Goal: Task Accomplishment & Management: Use online tool/utility

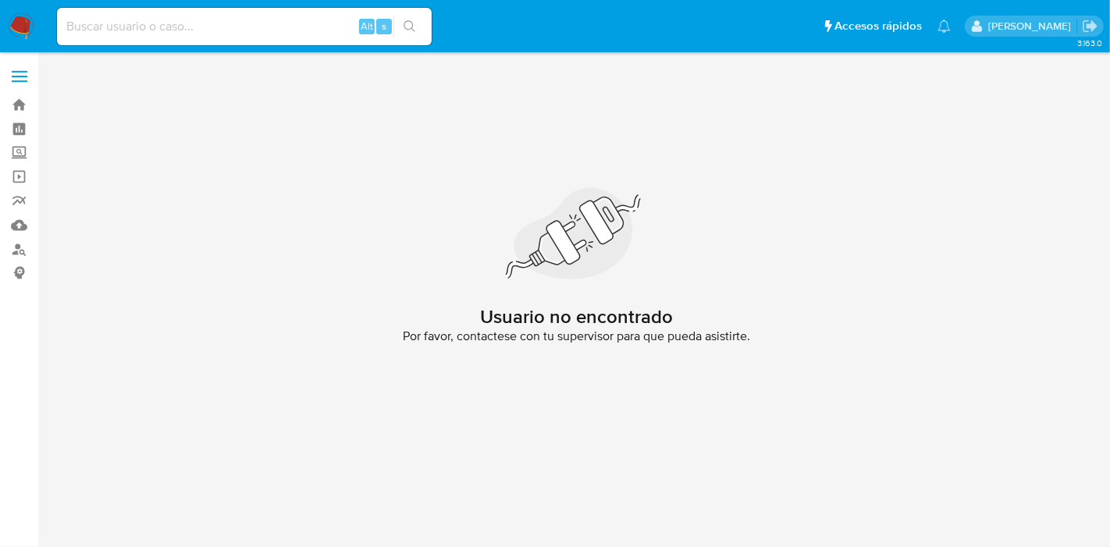
click at [782, 373] on div "Usuario no encontrado Por favor, contactese con tu supervisor para que pueda as…" at bounding box center [576, 271] width 1041 height 418
click at [24, 23] on img at bounding box center [21, 26] width 27 height 27
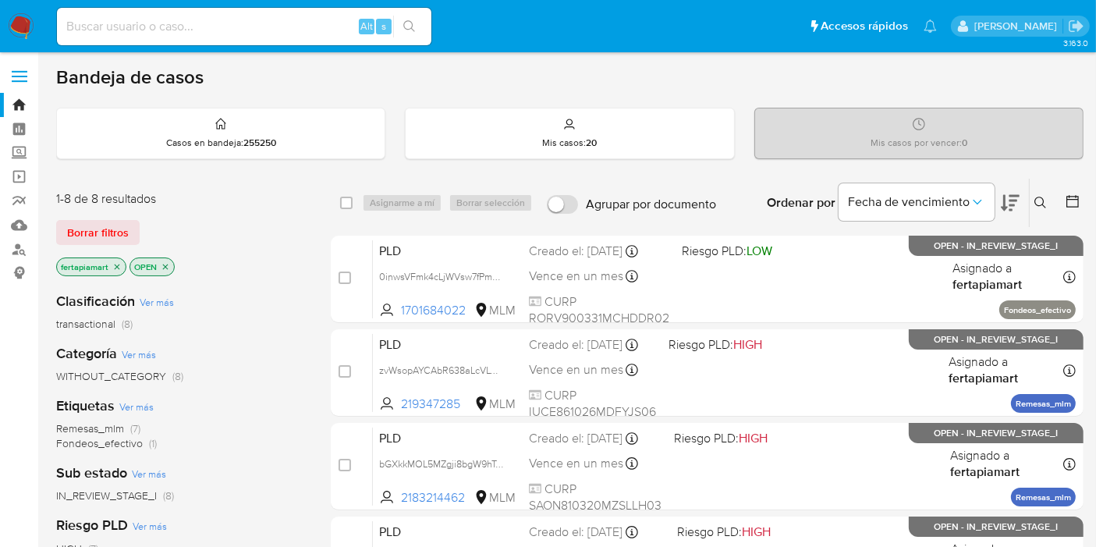
click at [753, 94] on div "Bandeja de casos Casos en bandeja : 255250 Mis casos : 20 Mis casos por vencer …" at bounding box center [570, 550] width 1028 height 969
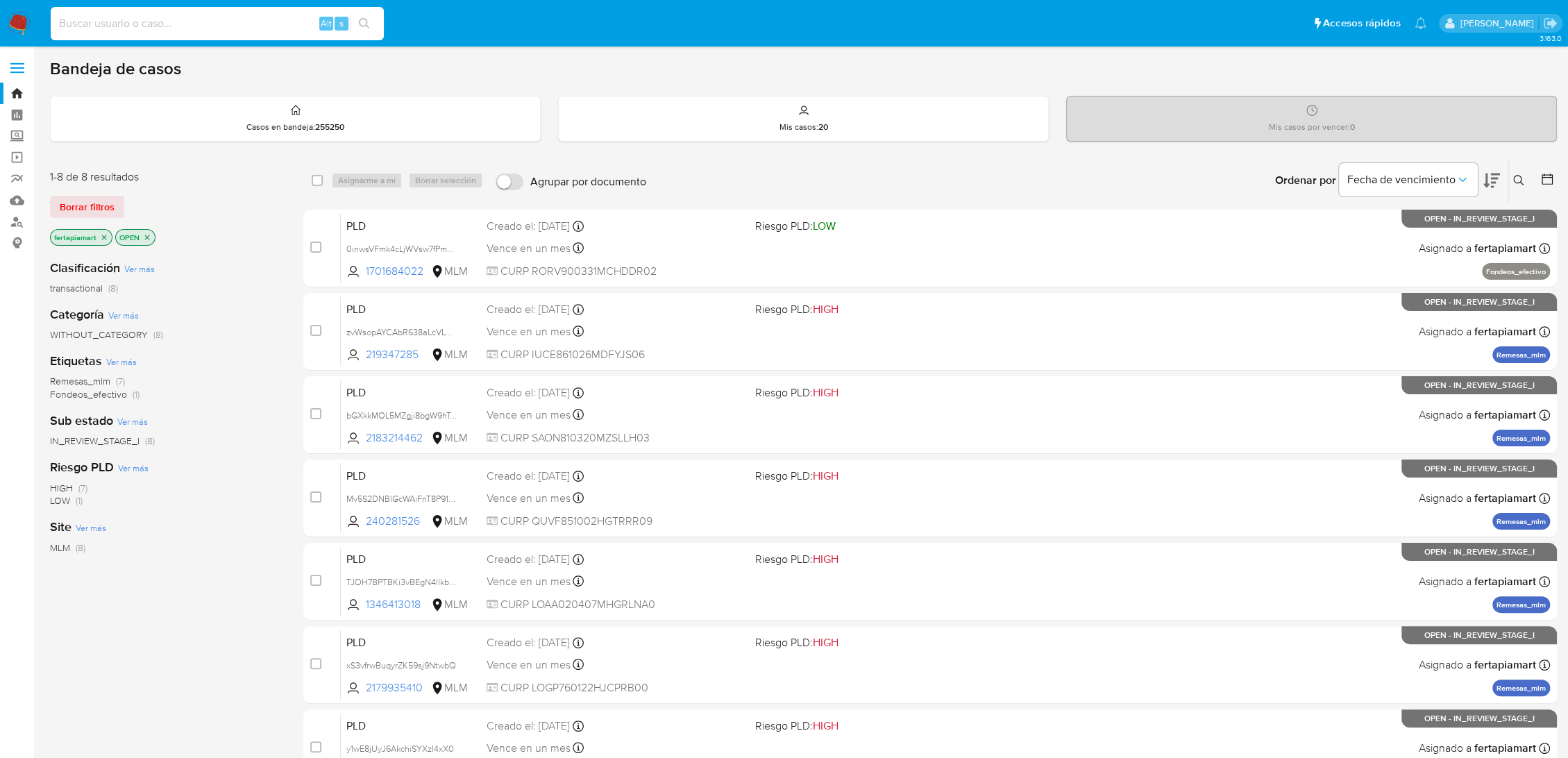
click at [144, 27] on input at bounding box center [217, 23] width 334 height 18
paste input "637417705"
type input "6"
click at [1516, 181] on icon at bounding box center [1518, 181] width 11 height 11
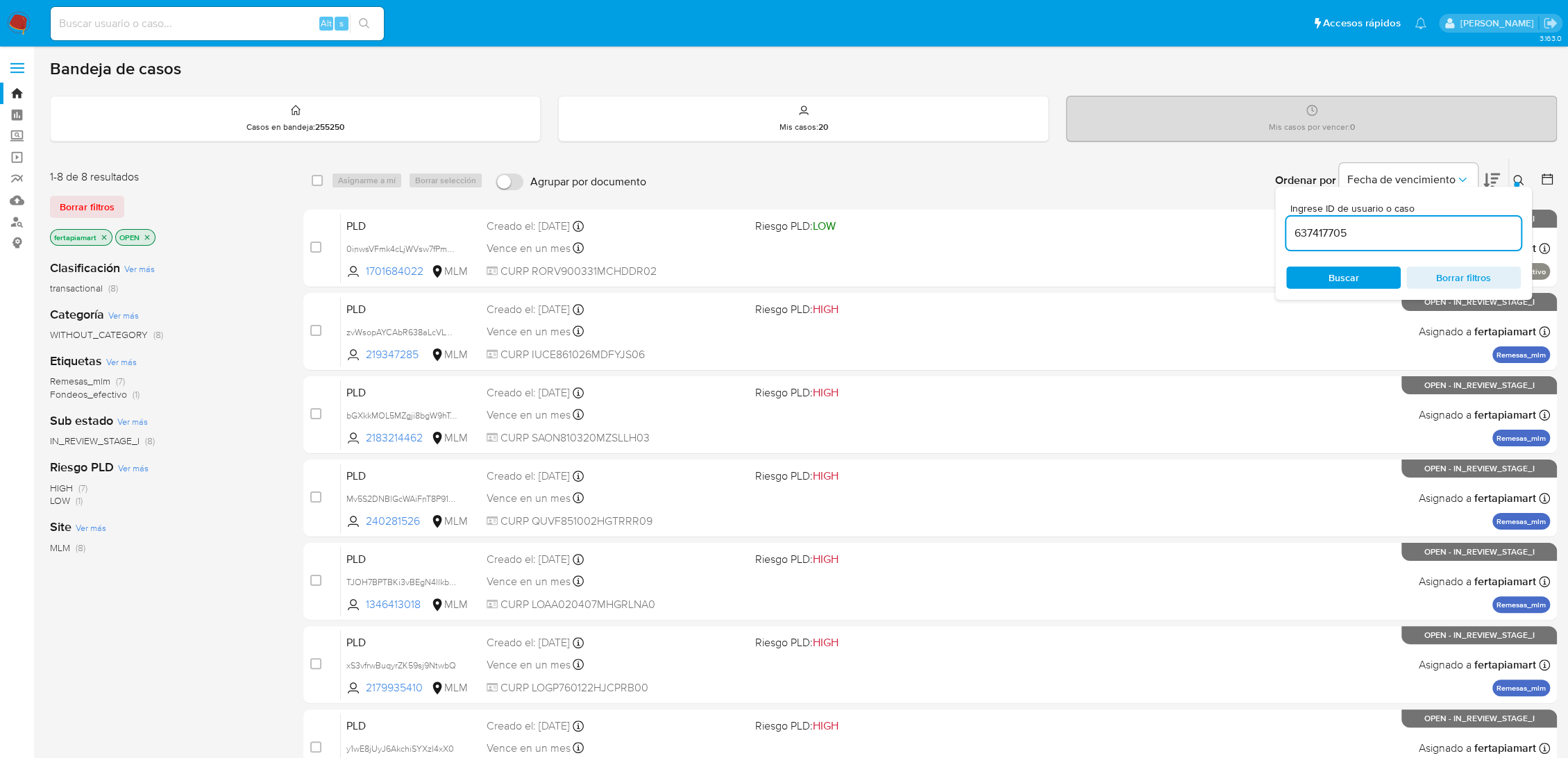
click at [1449, 226] on input "637417705" at bounding box center [1403, 233] width 235 height 18
type input "637417705"
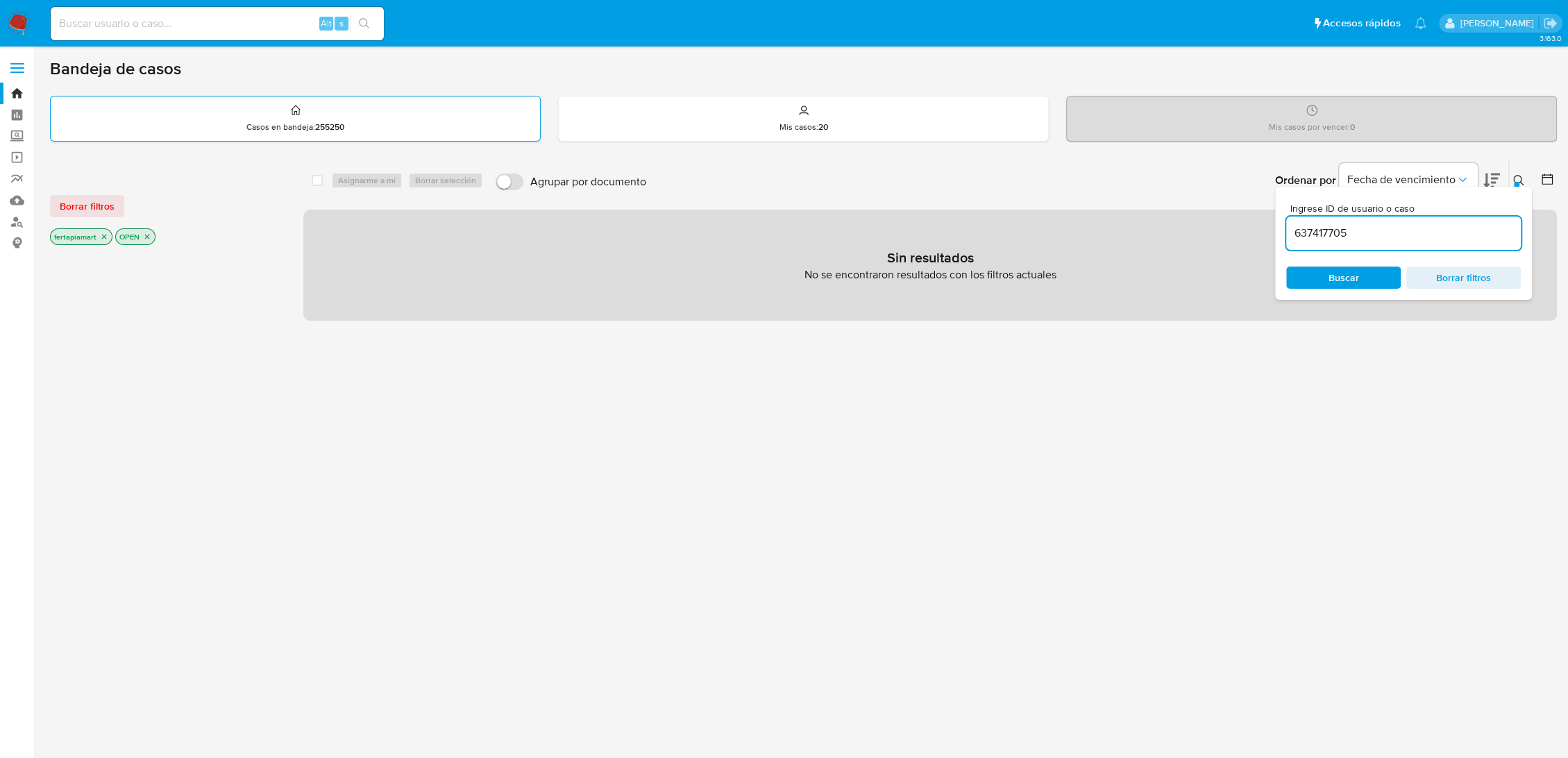
click at [453, 137] on div "Casos en bandeja : 255250" at bounding box center [295, 118] width 489 height 44
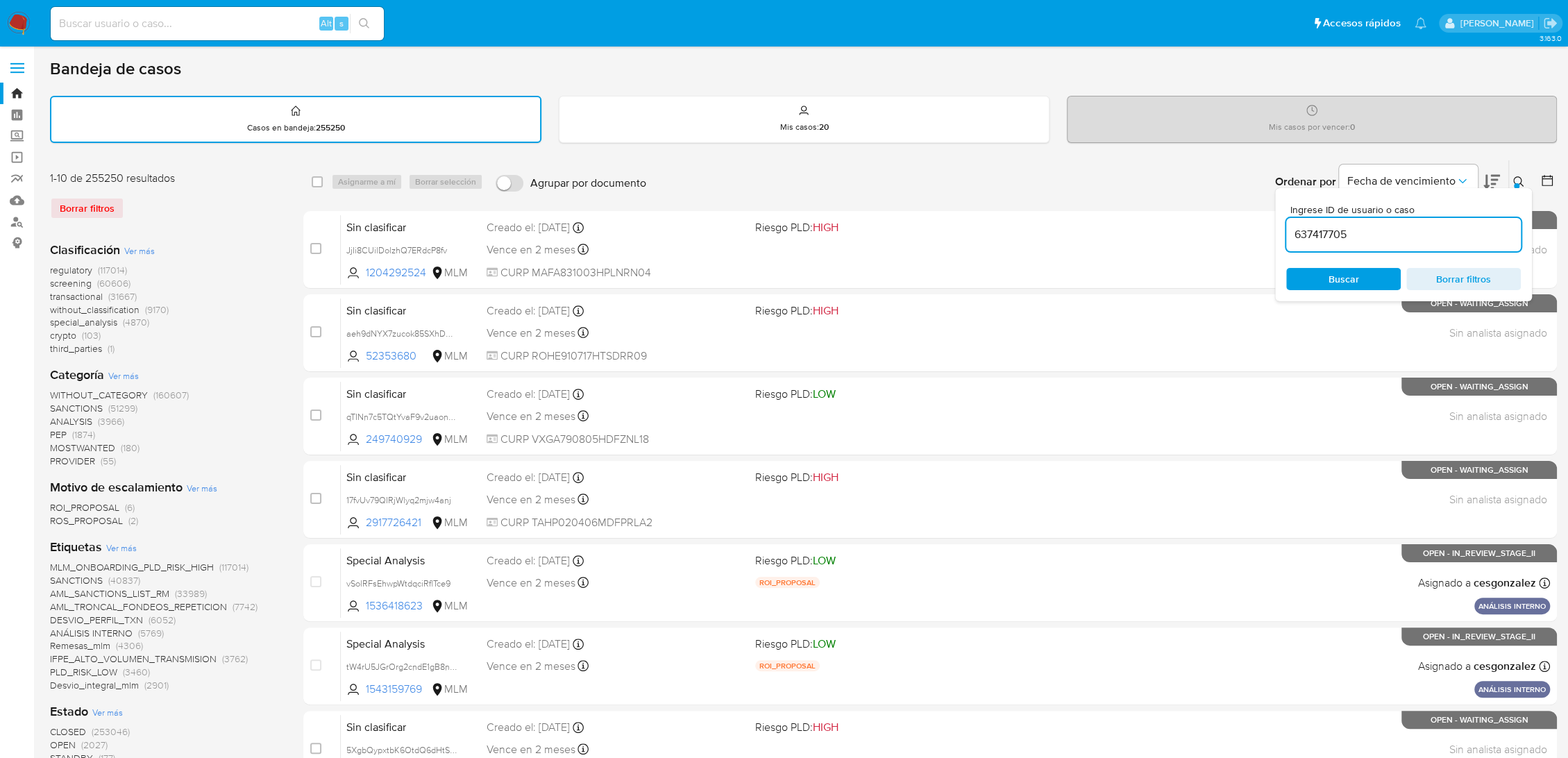
click at [1312, 277] on span "Buscar" at bounding box center [1343, 279] width 95 height 20
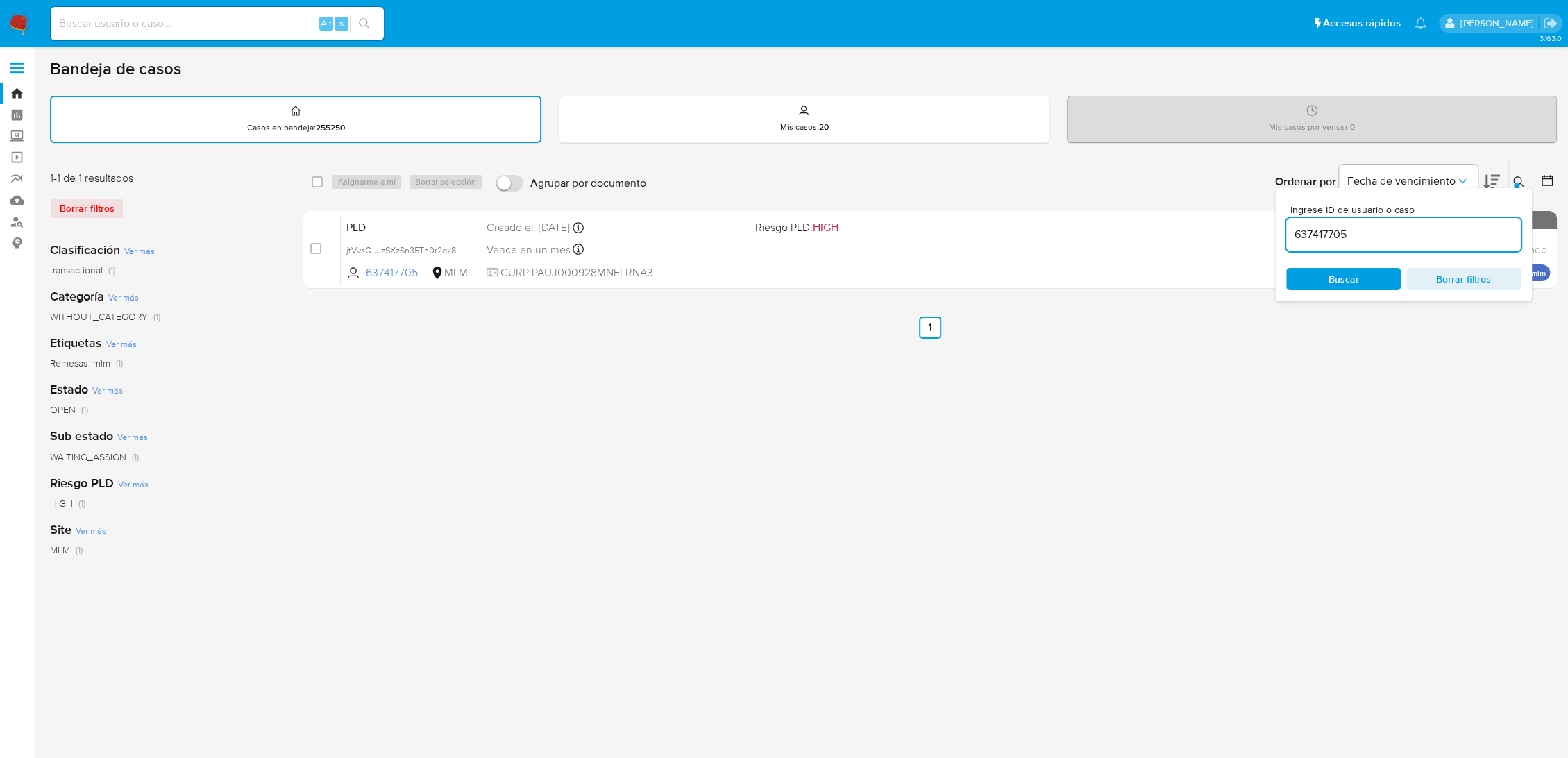
click at [1324, 382] on div "select-all-cases-checkbox Asignarme a mí Borrar selección Agrupar por documento…" at bounding box center [929, 464] width 1253 height 609
click at [1516, 184] on div at bounding box center [1516, 186] width 5 height 5
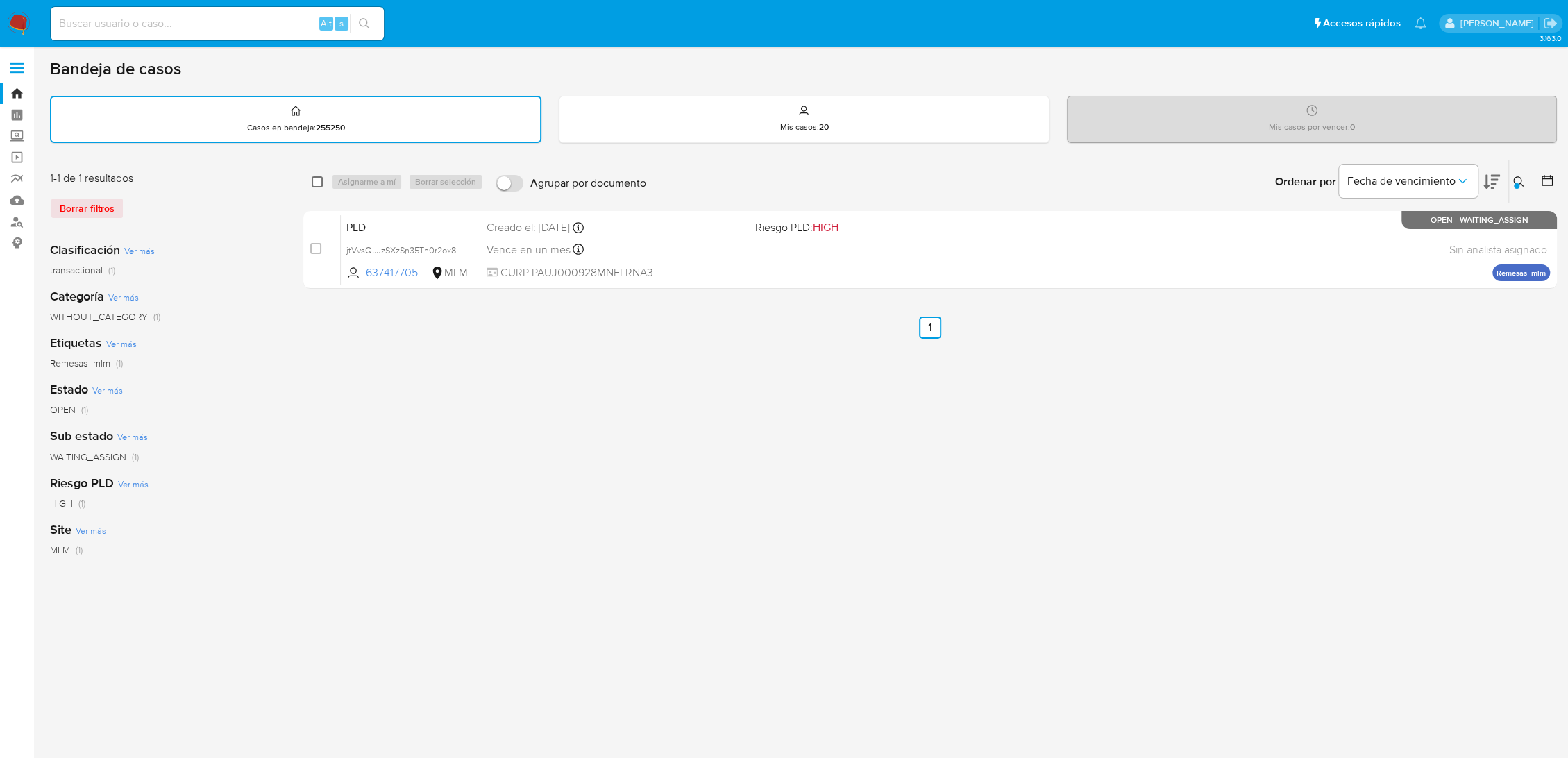
click at [313, 179] on input "checkbox" at bounding box center [317, 181] width 11 height 11
checkbox input "true"
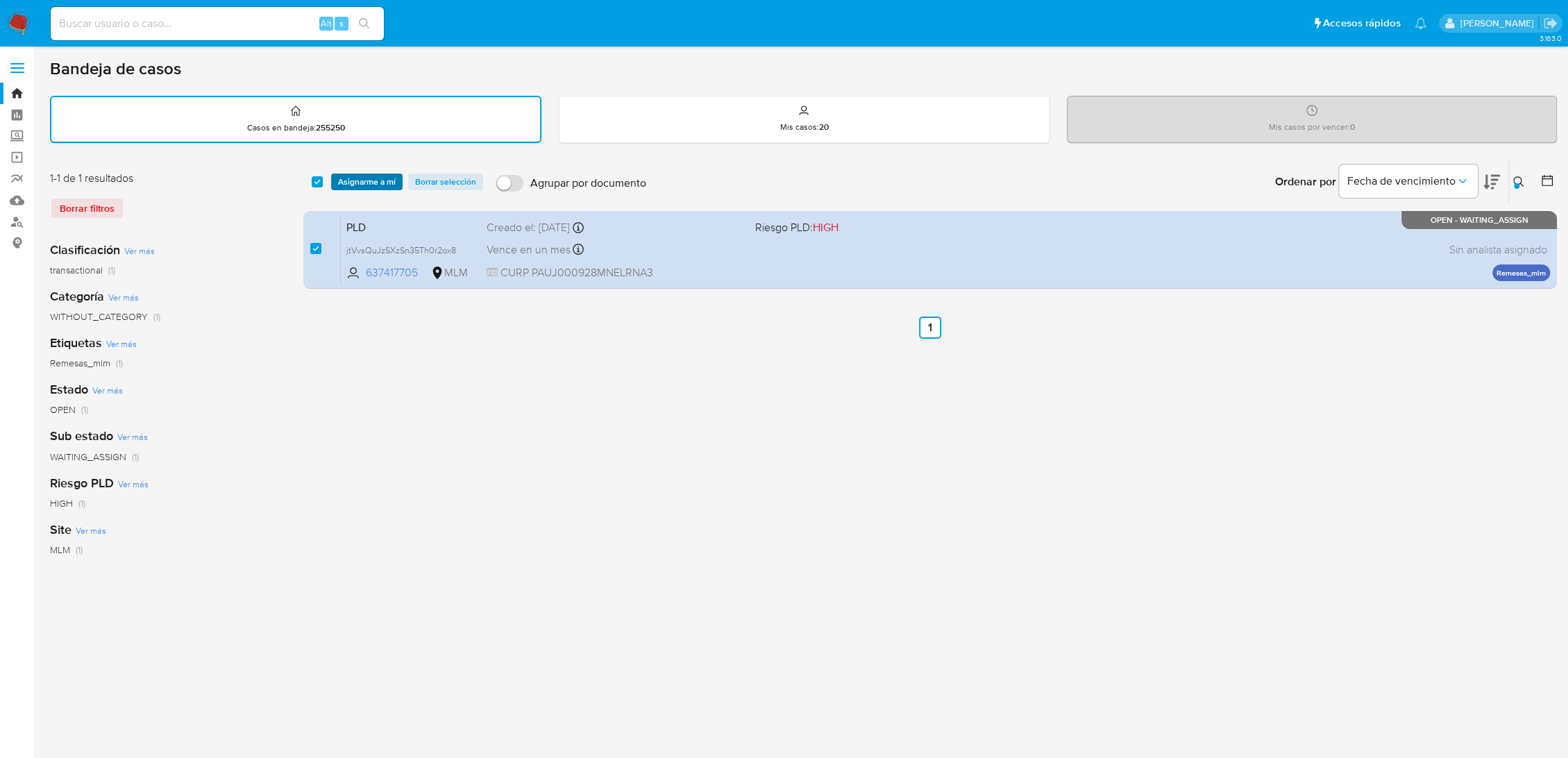
click at [379, 180] on span "Asignarme a mí" at bounding box center [366, 182] width 58 height 14
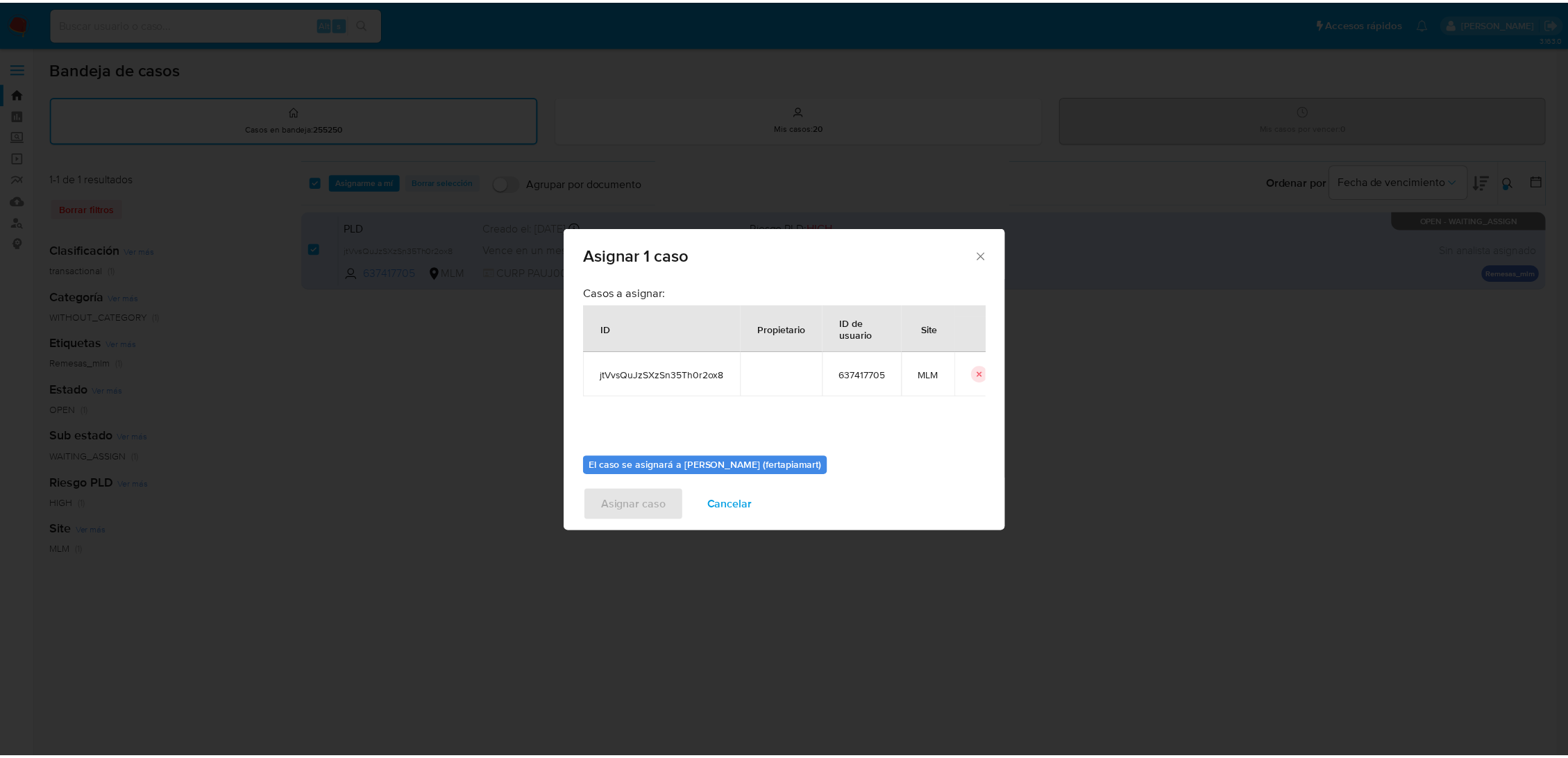
scroll to position [71, 0]
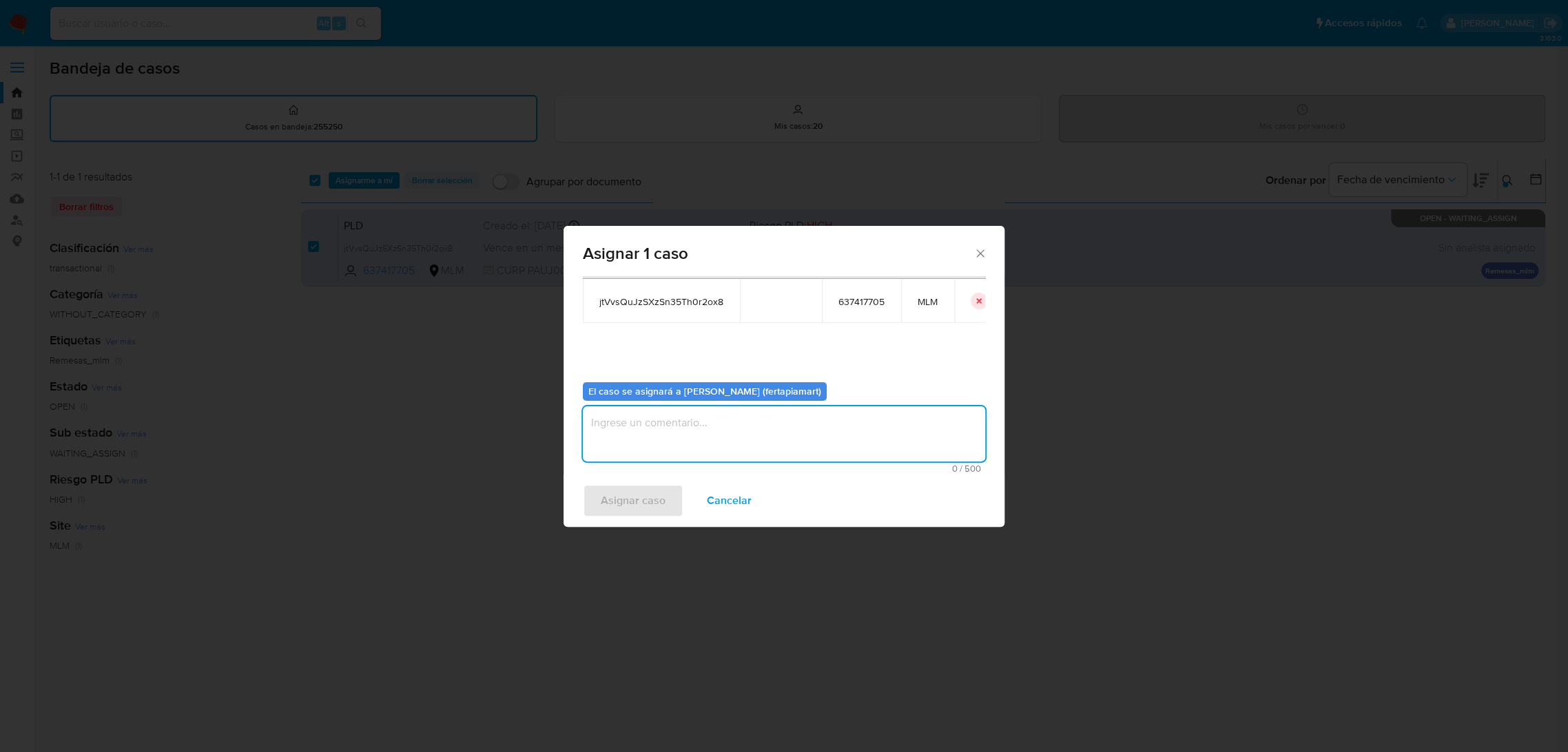
click at [725, 410] on textarea "assign-modal" at bounding box center [784, 433] width 403 height 55
type textarea "FT"
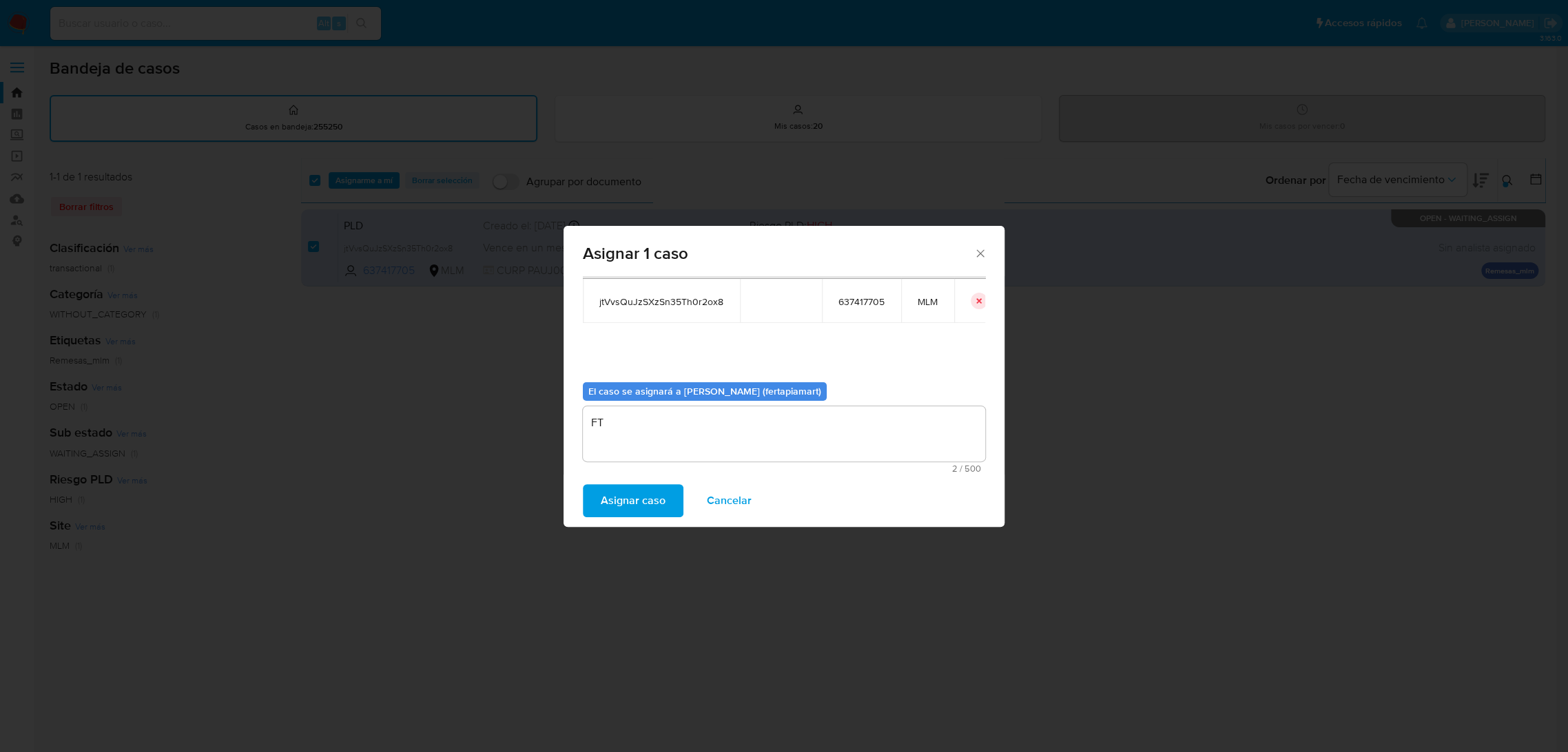
click at [631, 491] on span "Asignar caso" at bounding box center [632, 500] width 64 height 30
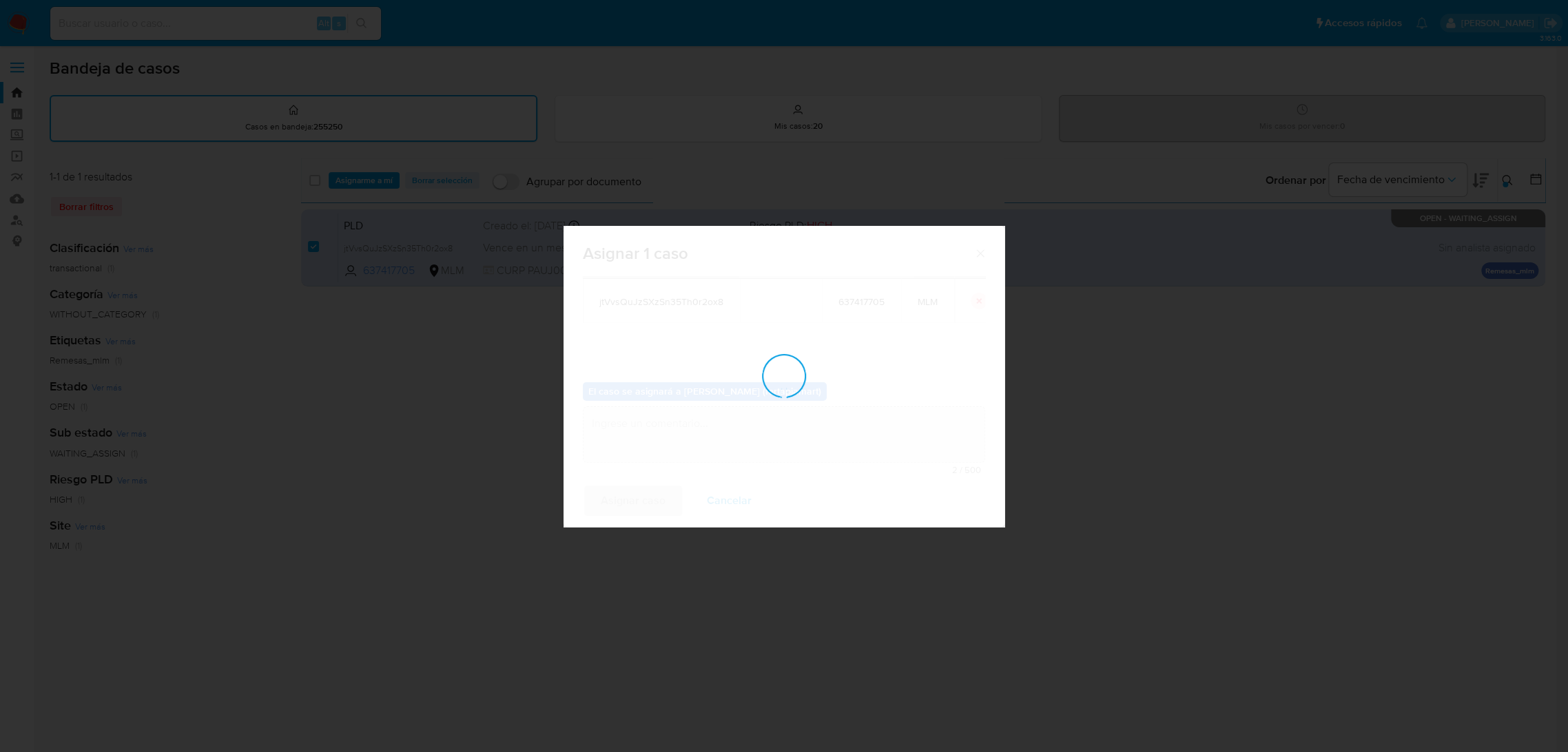
checkbox input "false"
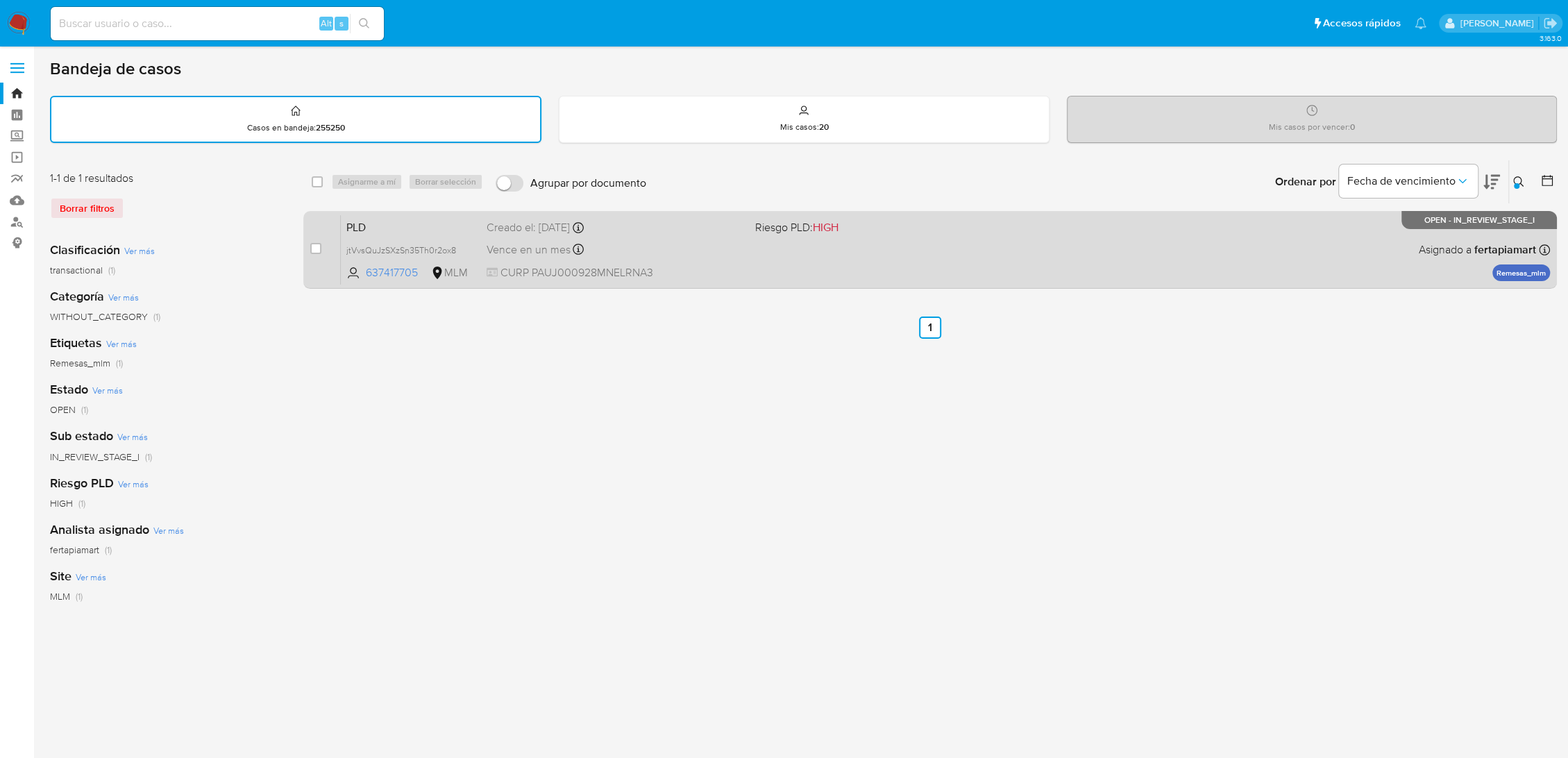
click at [671, 243] on div "Vence en un mes Vence el 11/11/2025 02:16:46" at bounding box center [615, 249] width 257 height 19
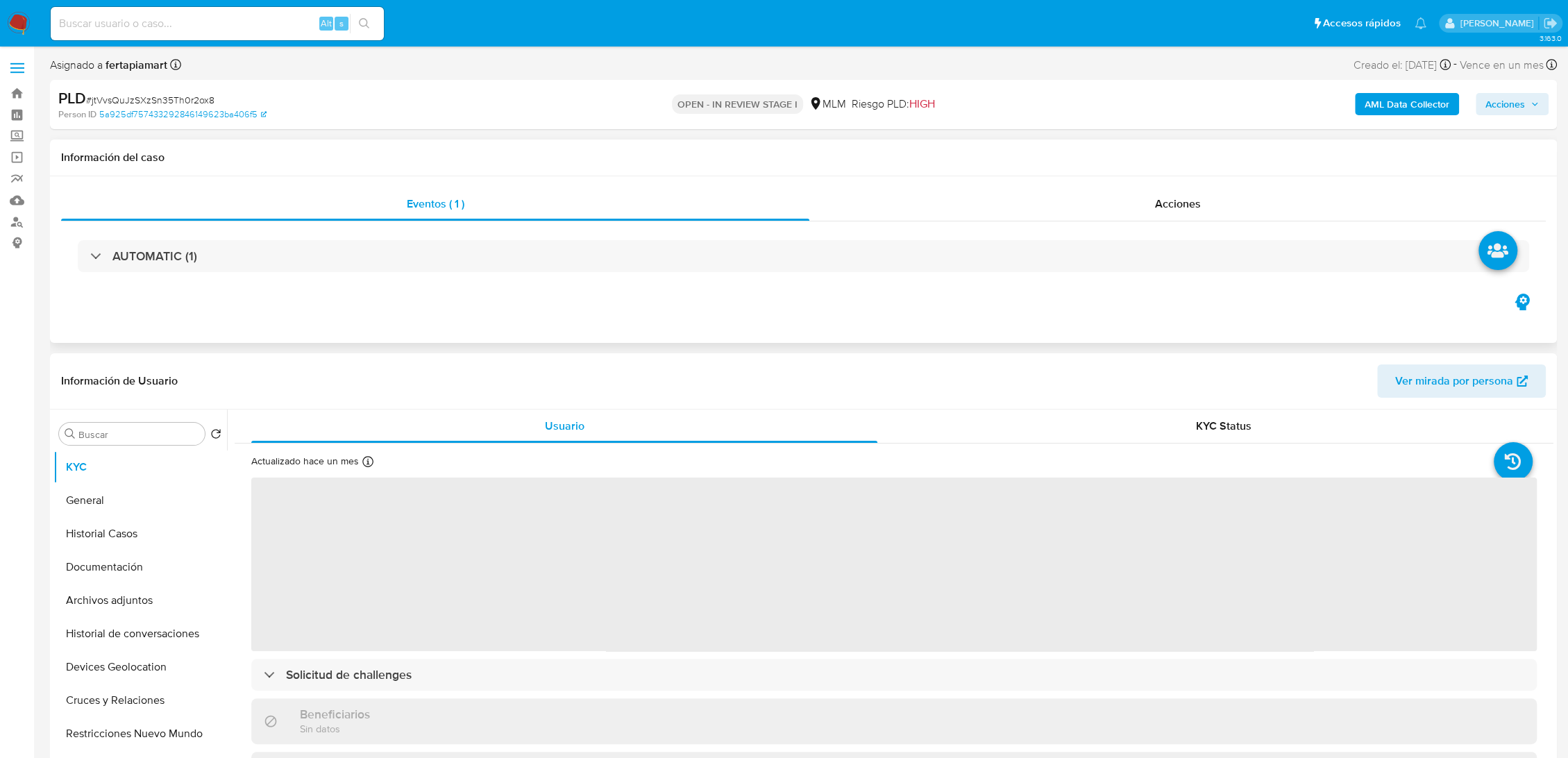
select select "10"
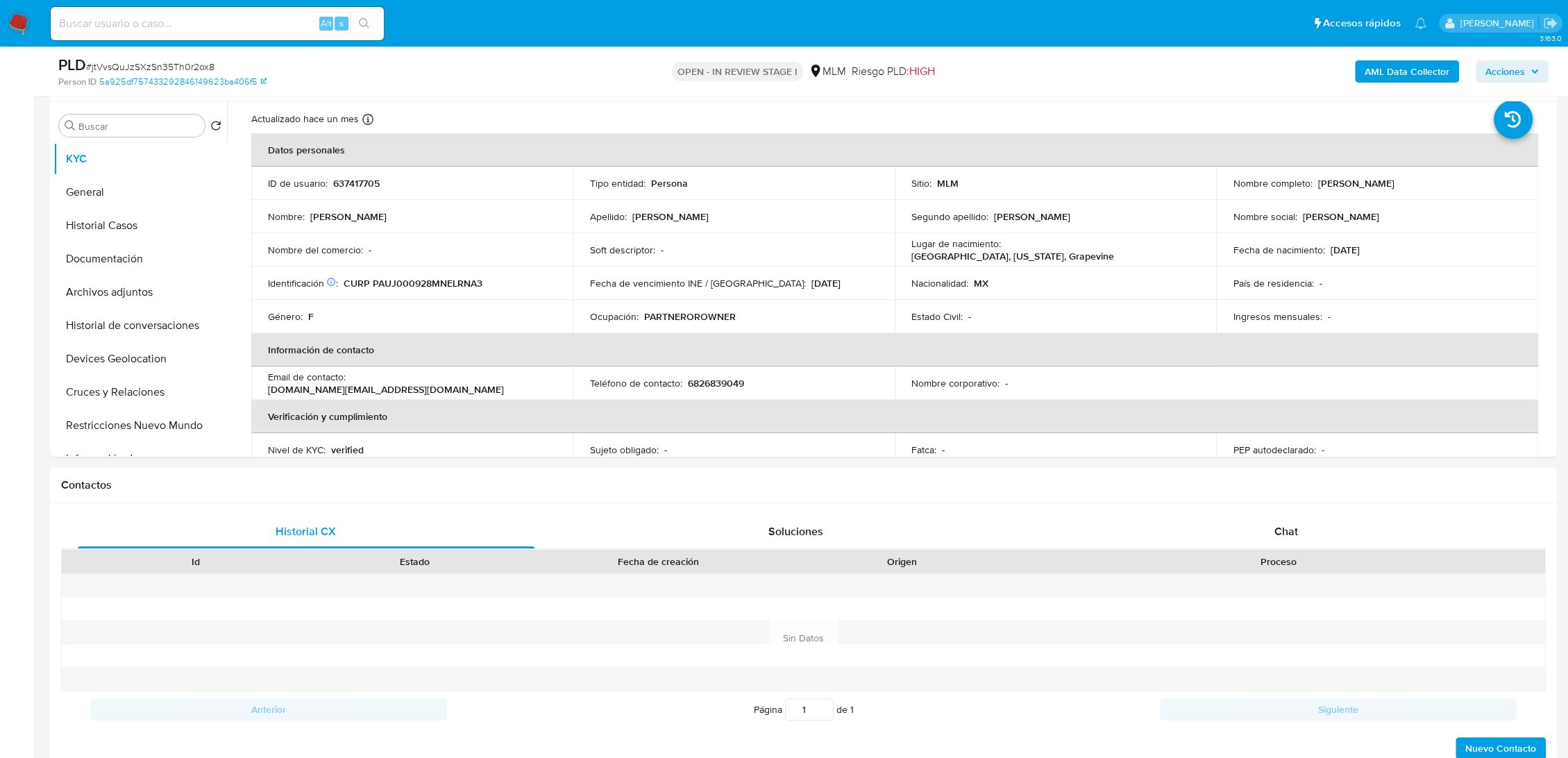
scroll to position [33, 0]
